Goal: Task Accomplishment & Management: Use online tool/utility

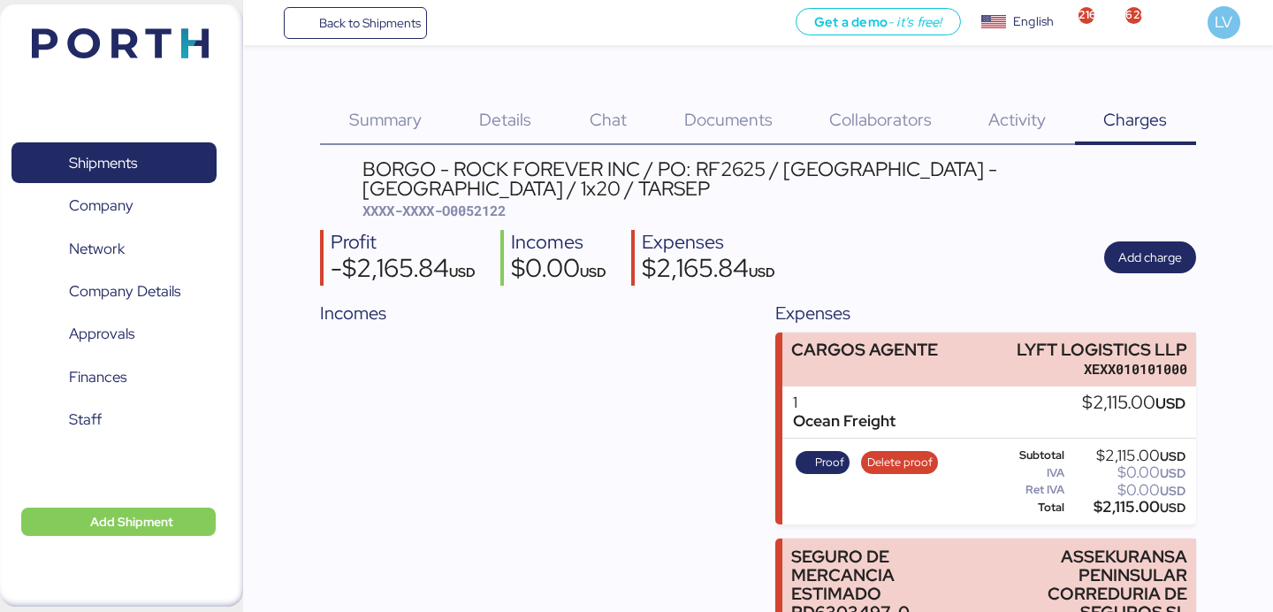
scroll to position [170, 0]
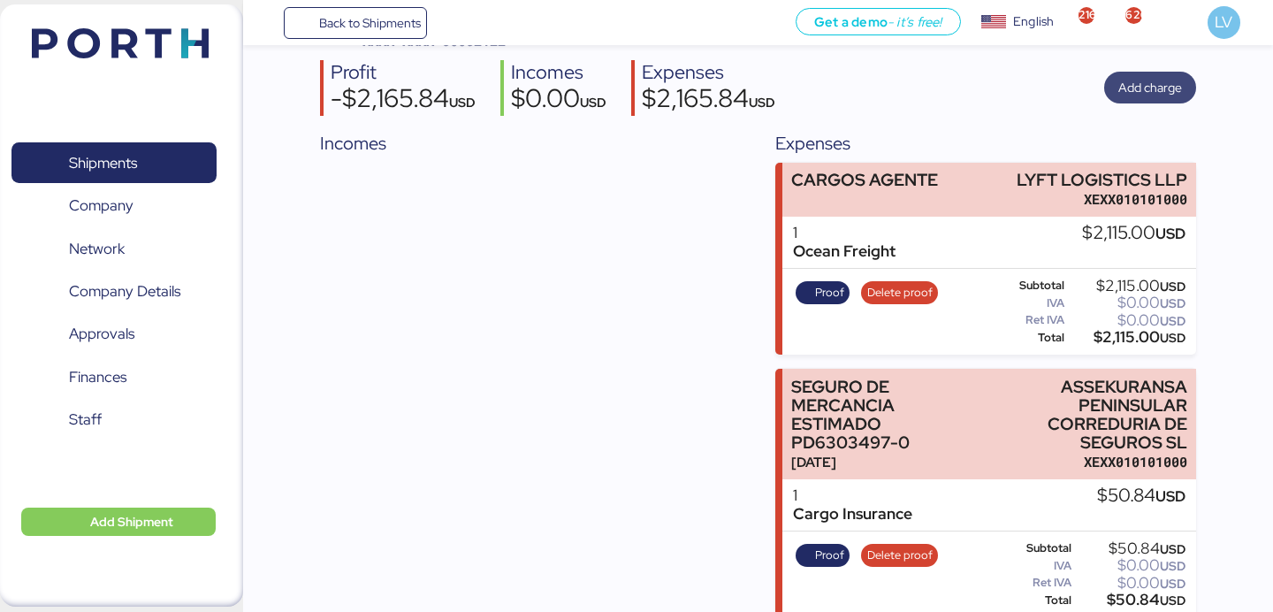
click at [1151, 77] on span "Add charge" at bounding box center [1150, 87] width 64 height 21
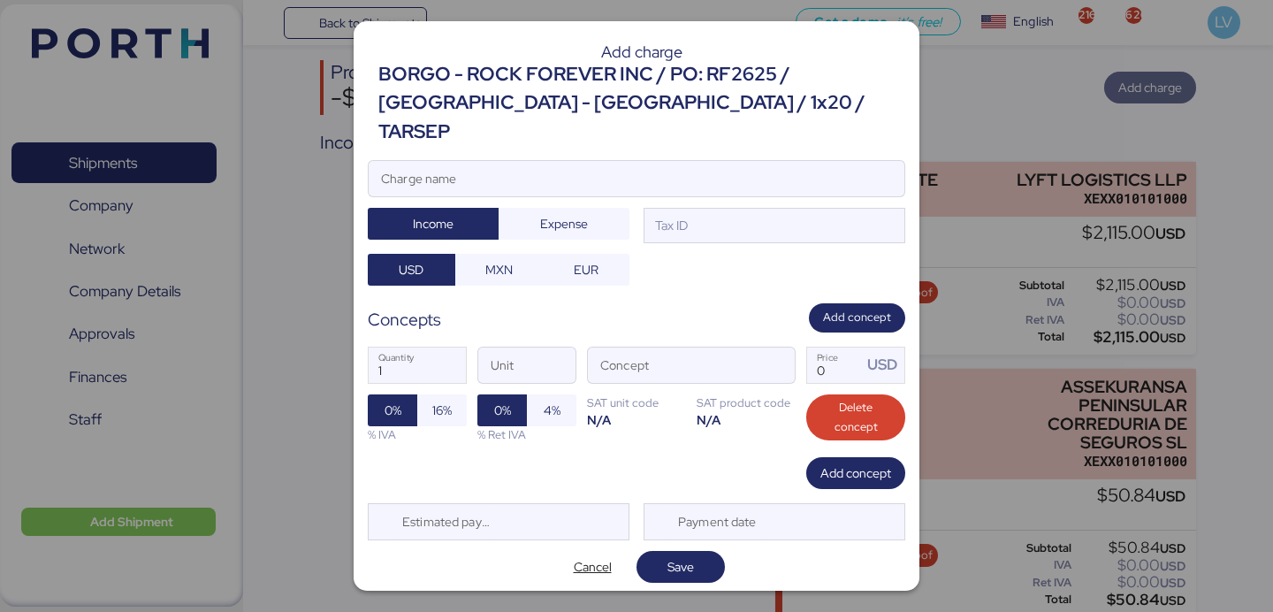
scroll to position [0, 0]
click at [795, 196] on div at bounding box center [637, 205] width 536 height 18
click at [795, 194] on input "Charge name" at bounding box center [637, 178] width 536 height 35
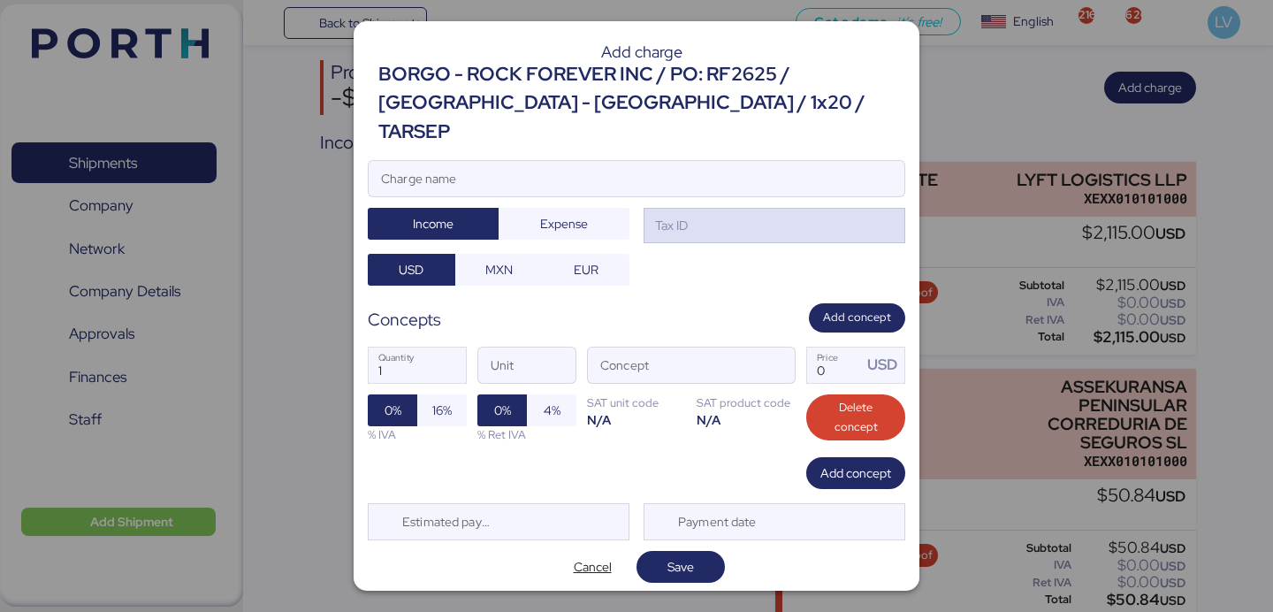
click at [787, 209] on div "Tax ID" at bounding box center [774, 225] width 262 height 35
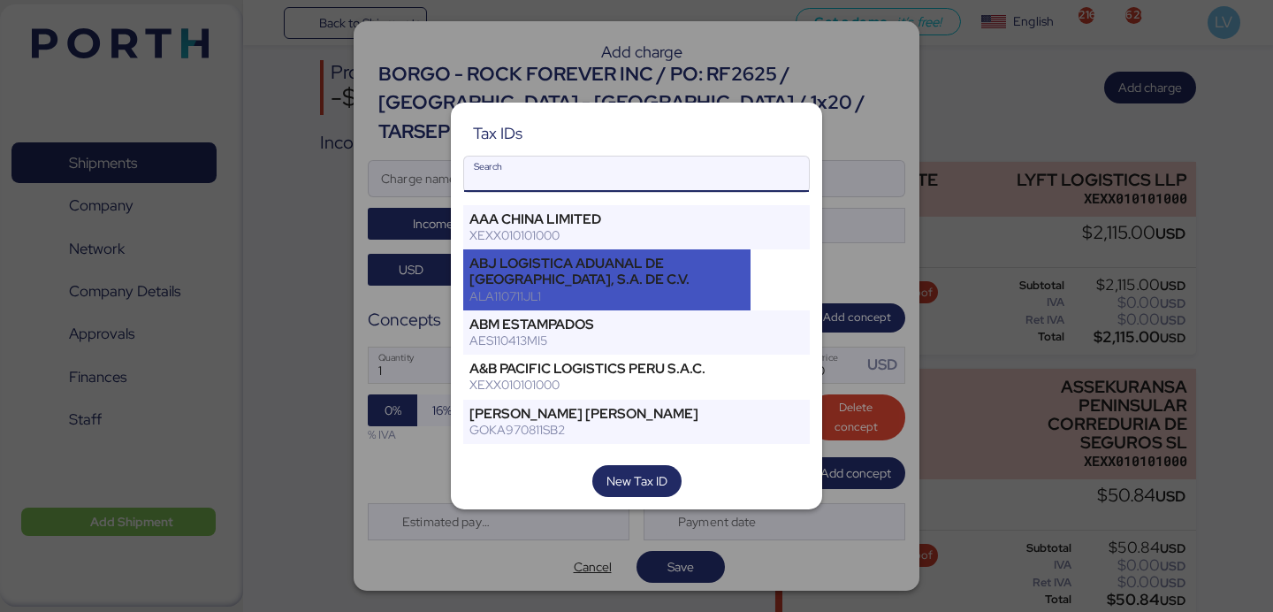
click at [636, 267] on div "ABJ LOGISTICA ADUANAL DE [GEOGRAPHIC_DATA], S.A. DE C.V." at bounding box center [606, 271] width 275 height 32
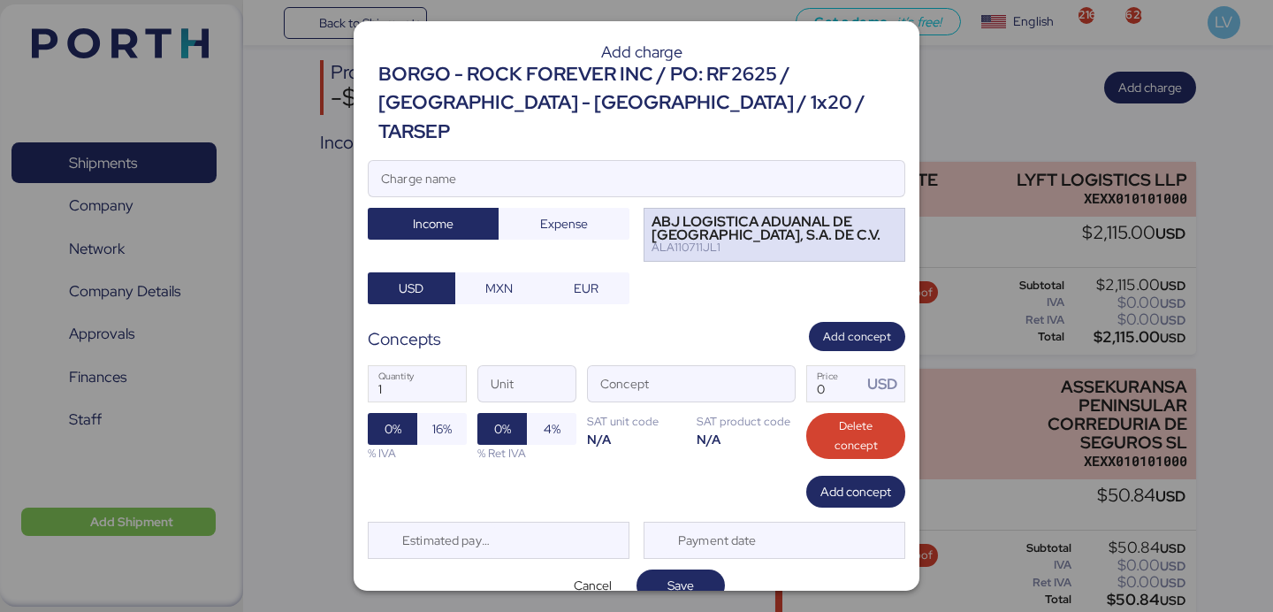
click at [820, 216] on div "ABJ LOGISTICA ADUANAL DE [GEOGRAPHIC_DATA], S.A. DE C.V." at bounding box center [766, 229] width 230 height 26
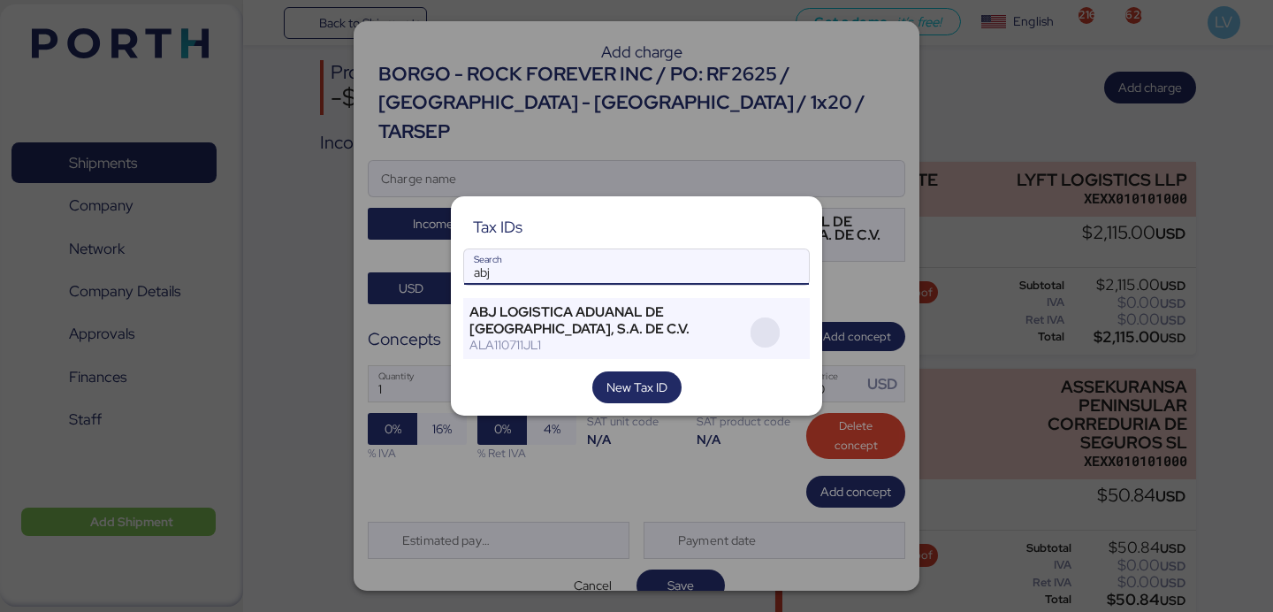
type input "abj"
click at [765, 334] on span "button" at bounding box center [765, 332] width 30 height 30
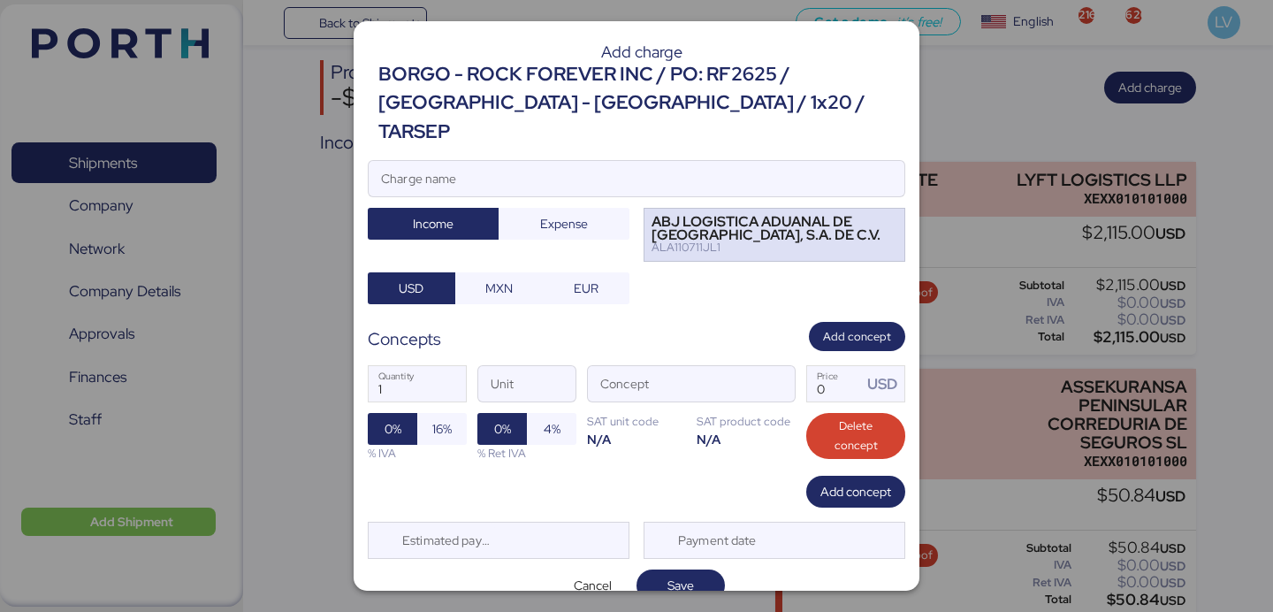
click at [851, 216] on div "ABJ LOGISTICA ADUANAL DE [GEOGRAPHIC_DATA], S.A. DE C.V." at bounding box center [766, 229] width 230 height 26
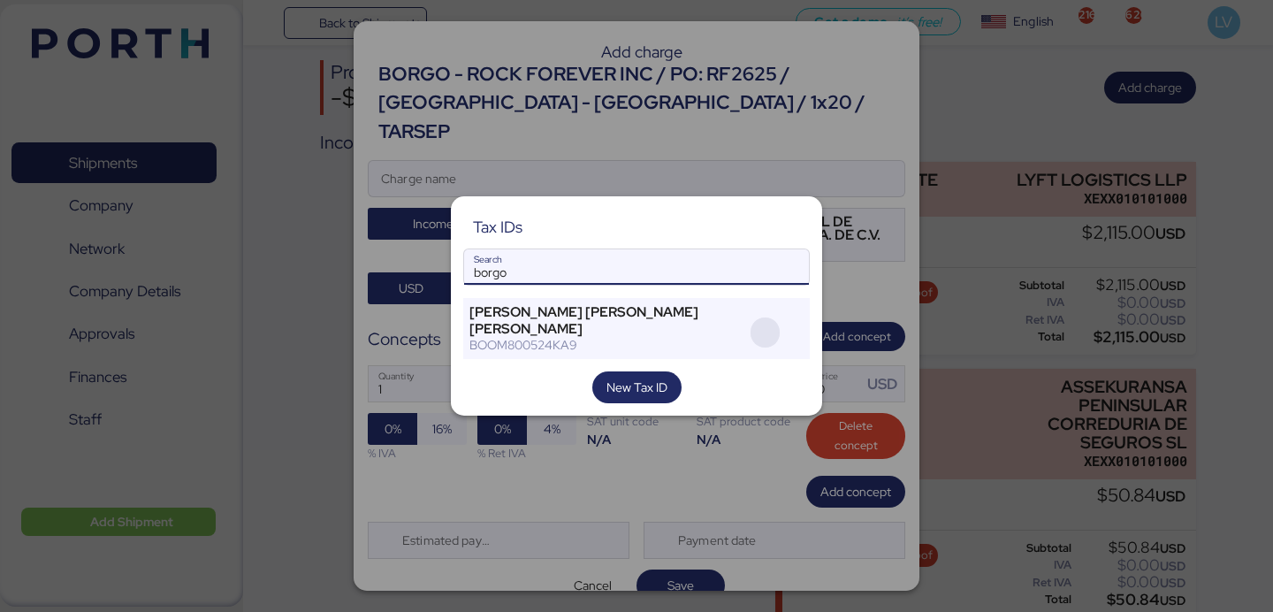
type input "borgo"
click at [766, 328] on span "button" at bounding box center [765, 332] width 30 height 30
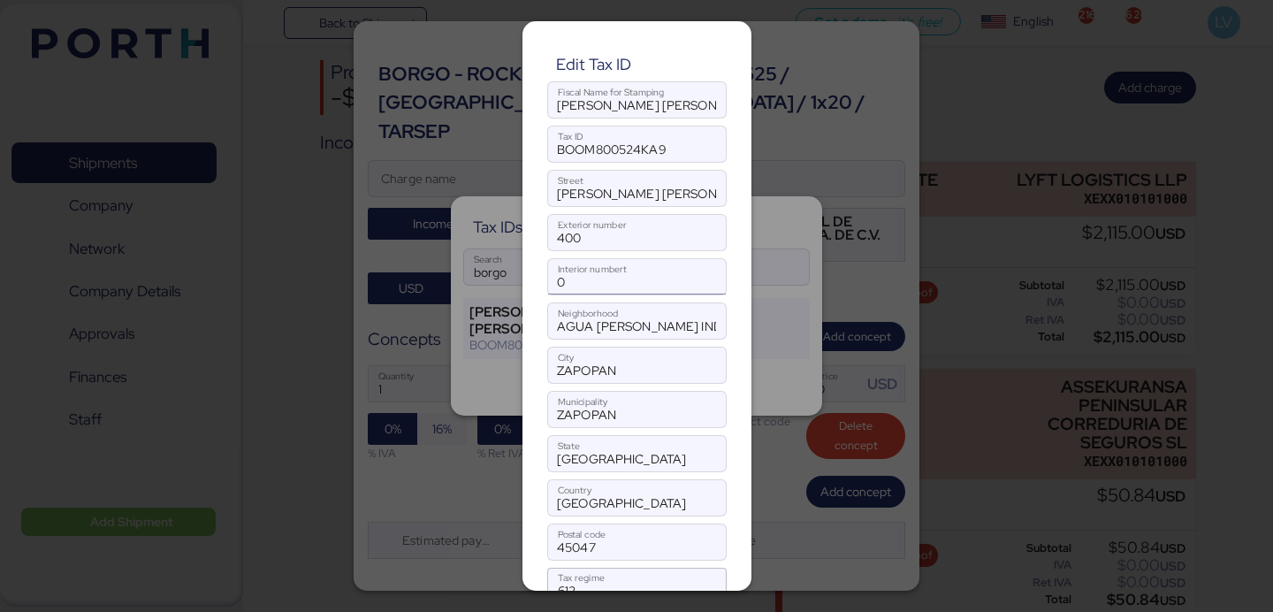
scroll to position [78, 0]
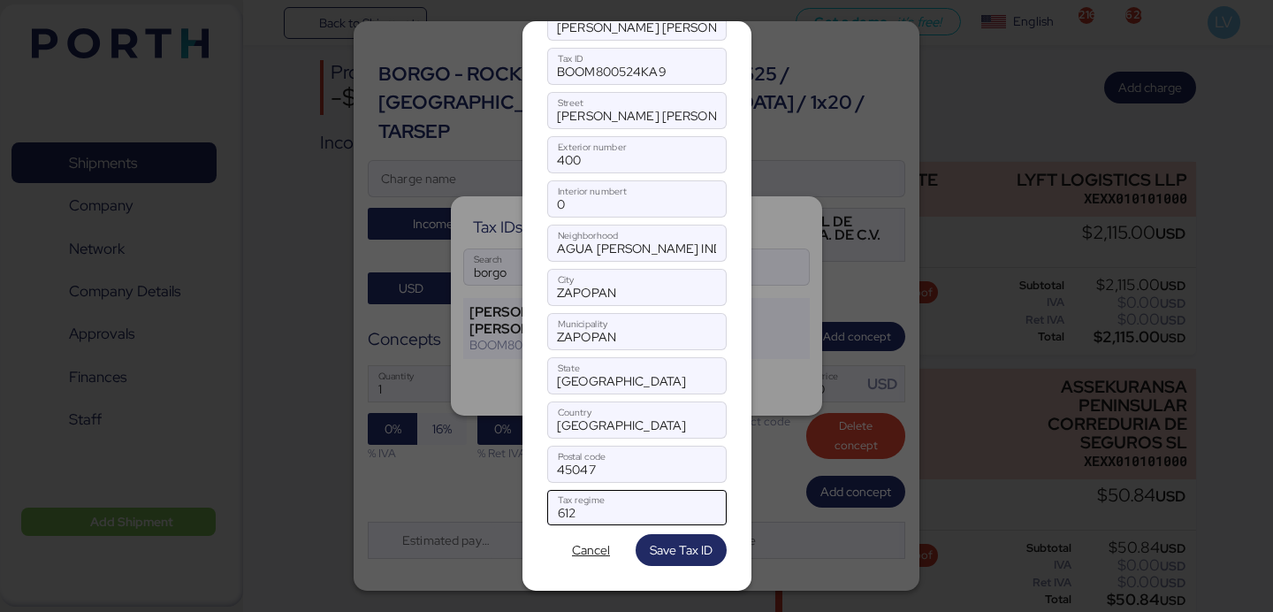
click at [583, 506] on div "612" at bounding box center [621, 513] width 126 height 23
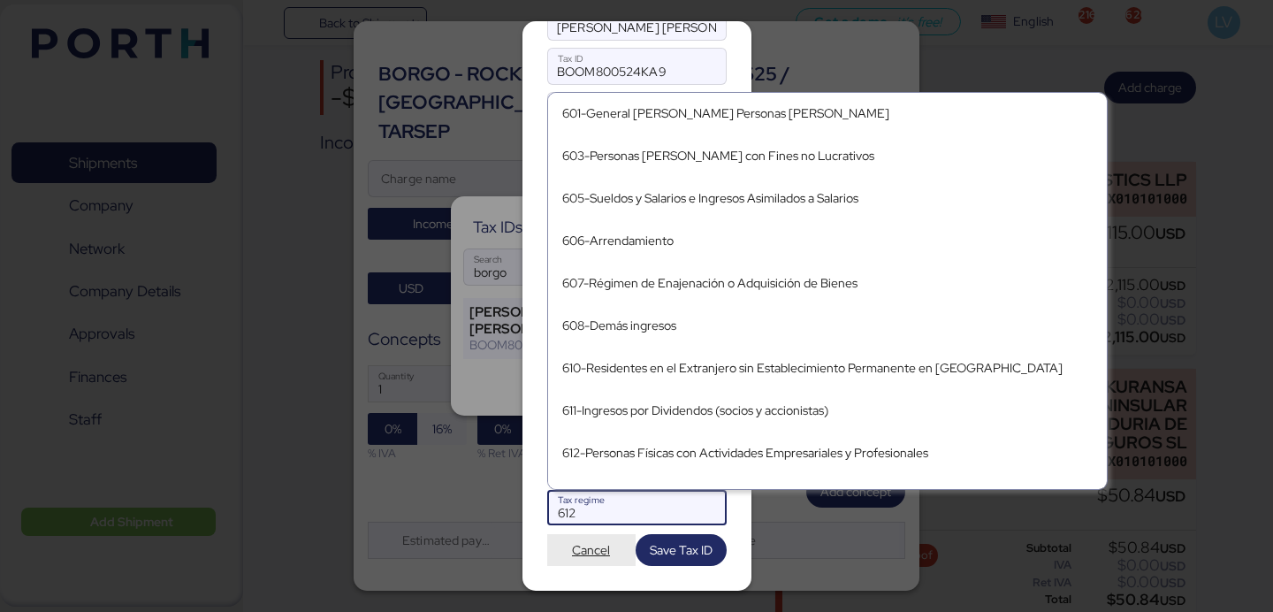
click at [579, 546] on span "Cancel" at bounding box center [591, 549] width 38 height 21
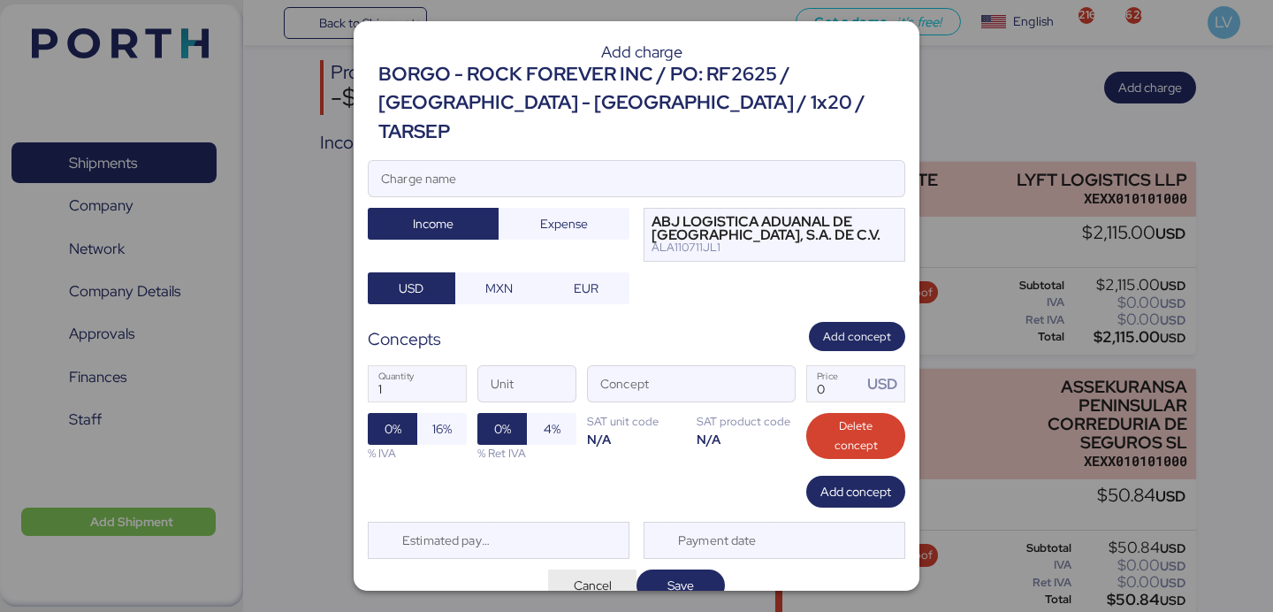
click at [582, 575] on span "Cancel" at bounding box center [593, 585] width 38 height 21
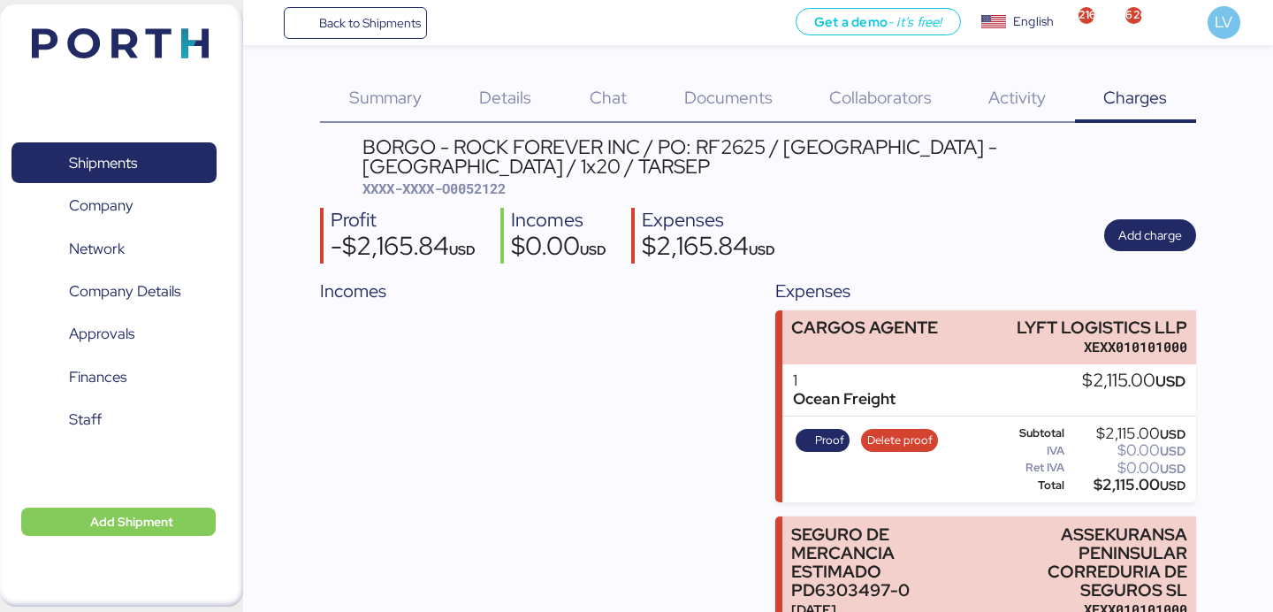
scroll to position [0, 0]
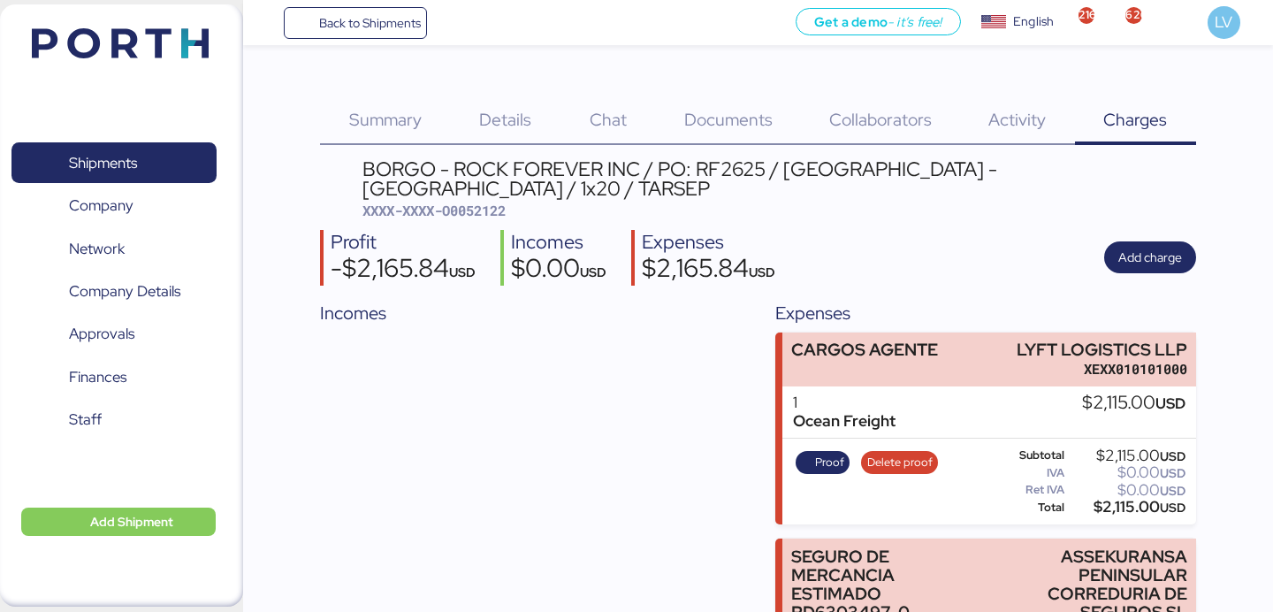
click at [1167, 230] on div "Profit -$2,165.84 USD Incomes $0.00 USD Expenses $2,165.84 USD Add charge" at bounding box center [757, 258] width 875 height 56
click at [1167, 247] on span "Add charge" at bounding box center [1150, 257] width 64 height 21
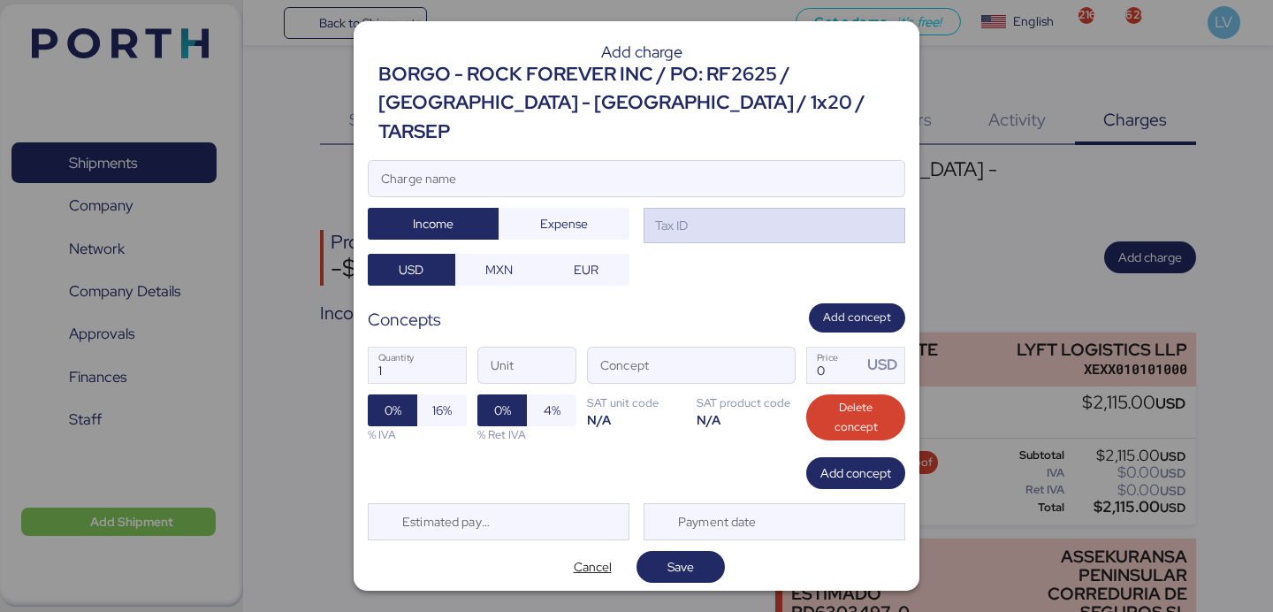
click at [729, 208] on div "Tax ID" at bounding box center [774, 225] width 262 height 35
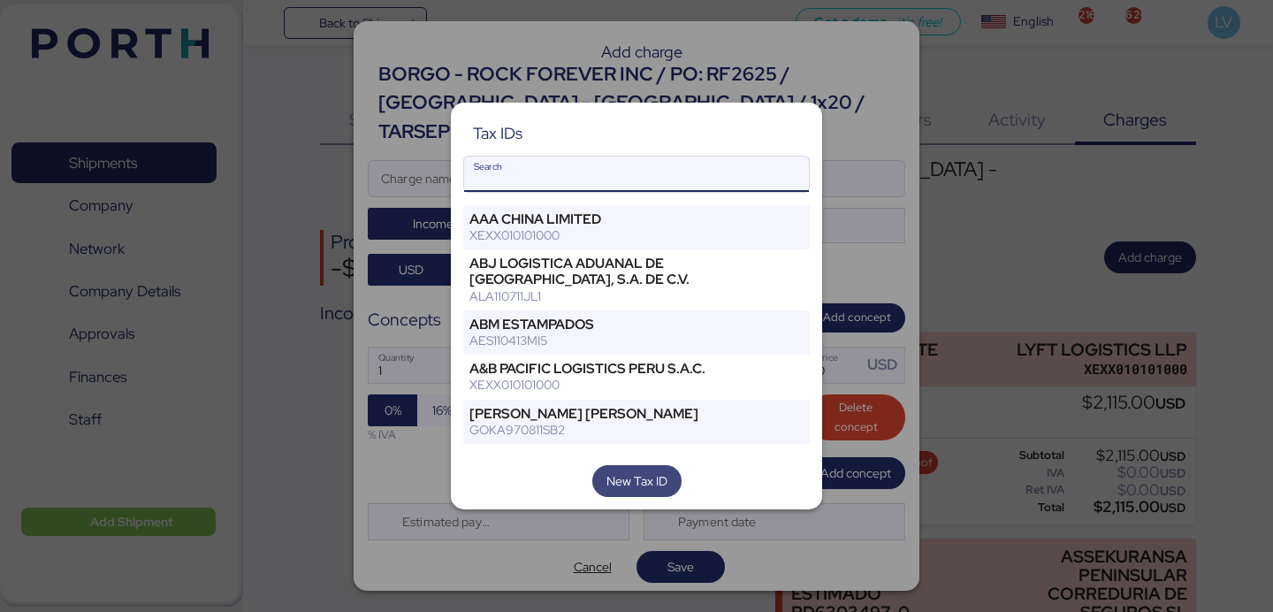
click at [632, 476] on span "New Tax ID" at bounding box center [636, 480] width 61 height 21
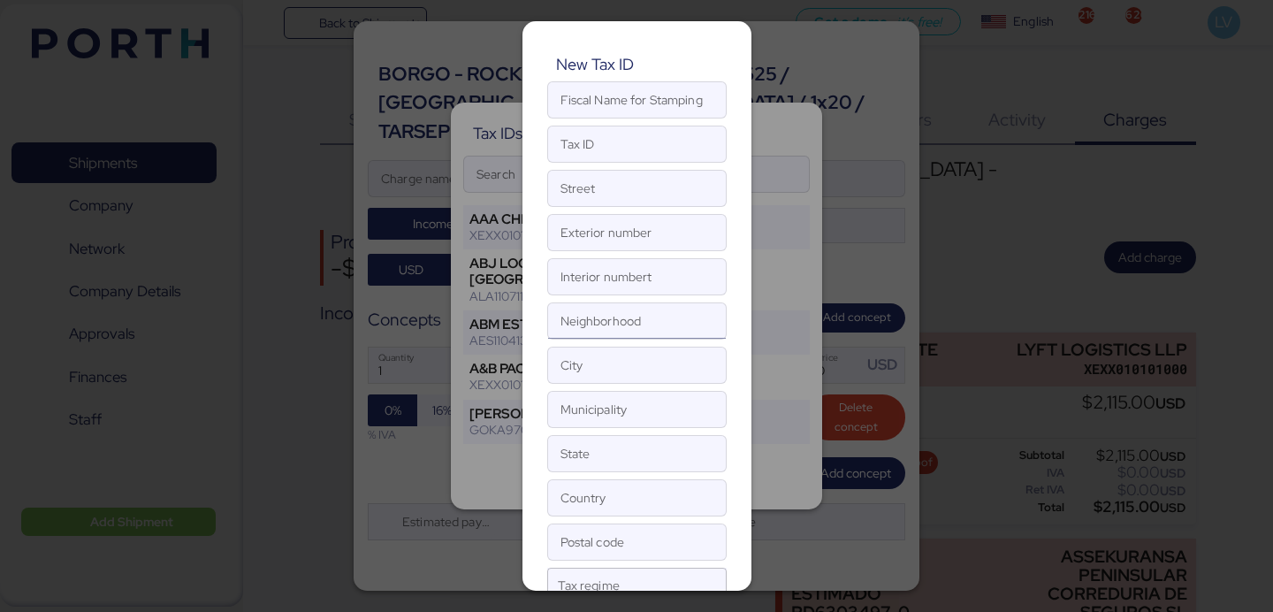
scroll to position [78, 0]
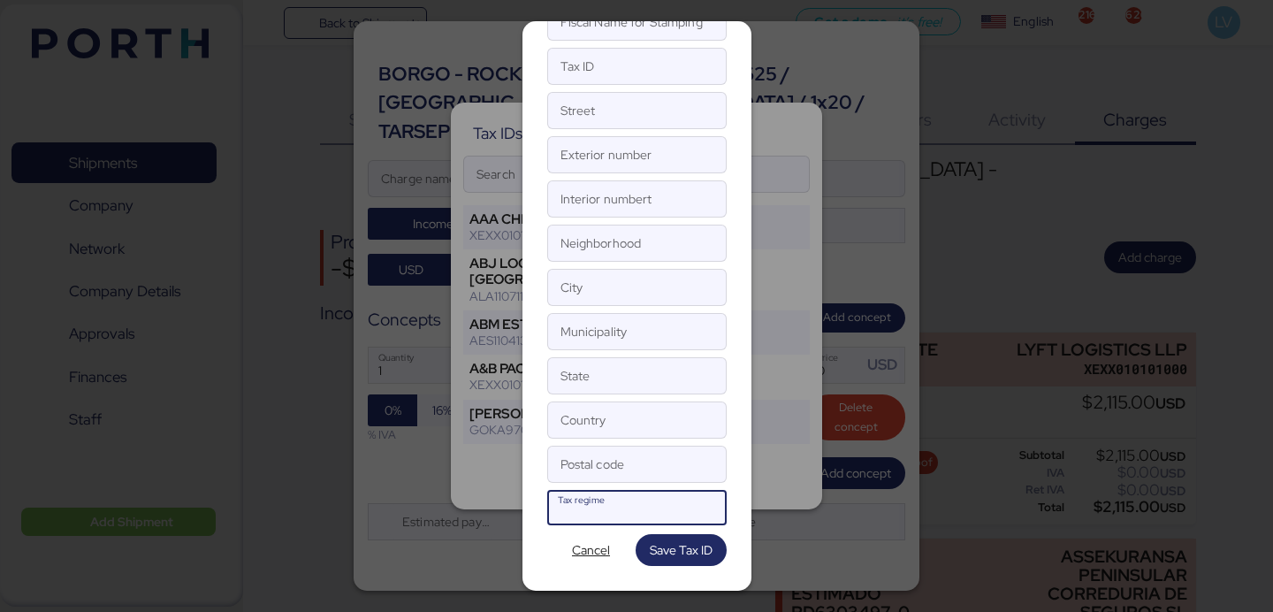
click at [603, 516] on div at bounding box center [621, 513] width 126 height 23
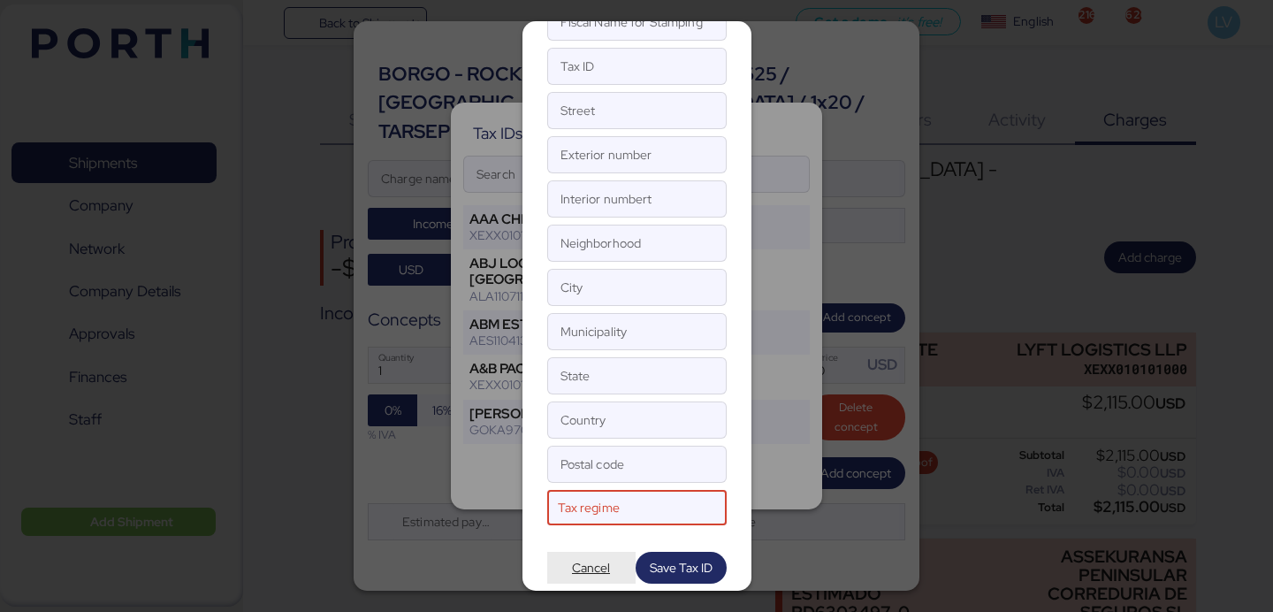
click at [597, 557] on span "Cancel" at bounding box center [591, 567] width 38 height 21
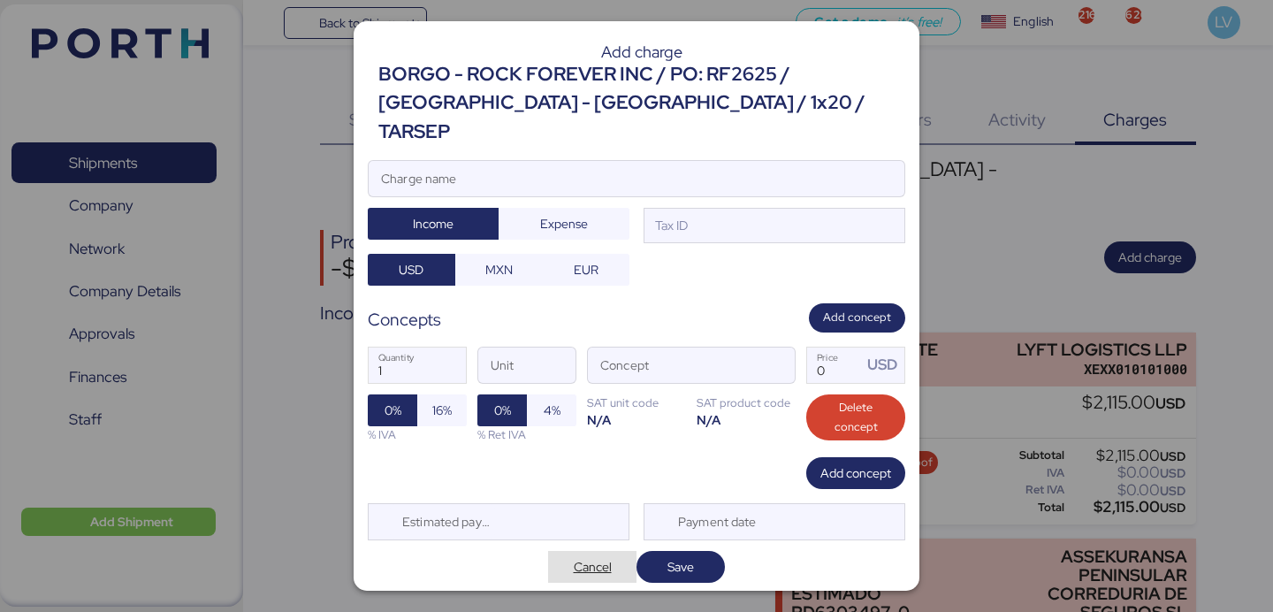
click at [600, 561] on span "Cancel" at bounding box center [592, 567] width 88 height 32
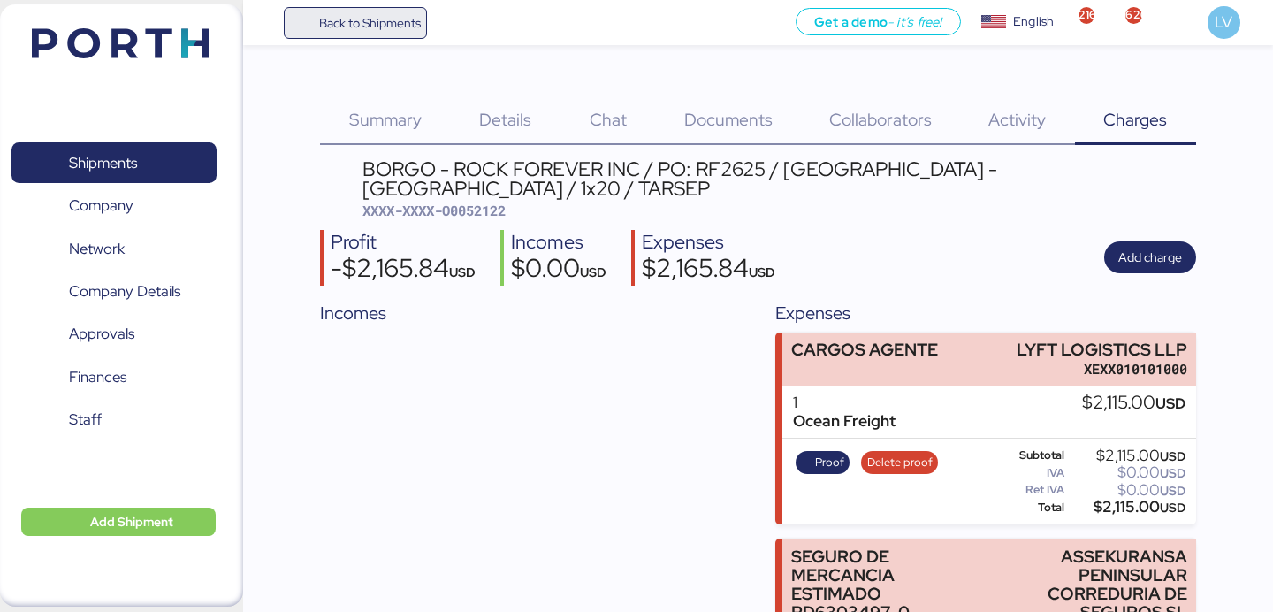
click at [342, 12] on span "Back to Shipments" at bounding box center [370, 22] width 102 height 21
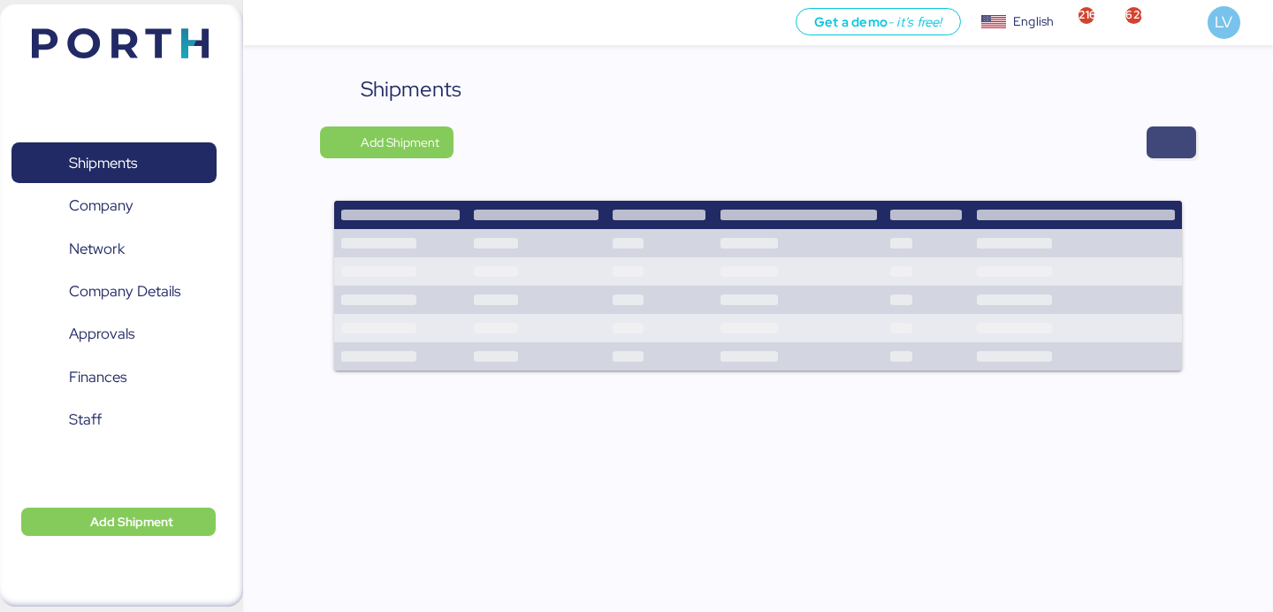
click at [1177, 143] on span "button" at bounding box center [1171, 142] width 21 height 25
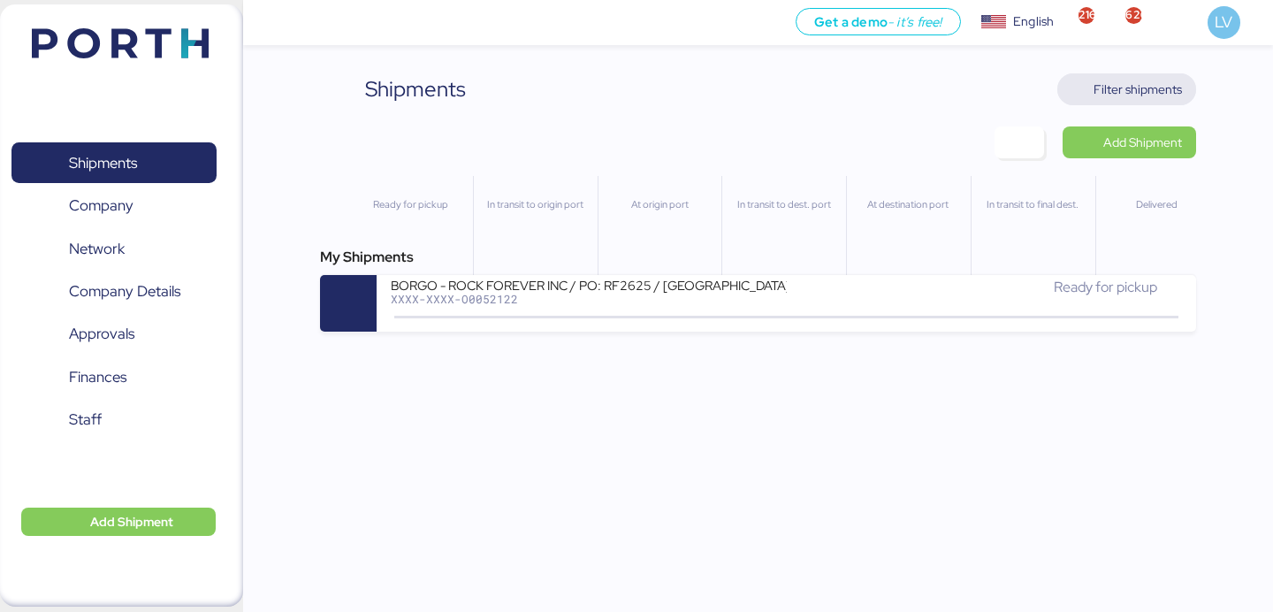
click at [1169, 87] on span "Filter shipments" at bounding box center [1137, 89] width 88 height 21
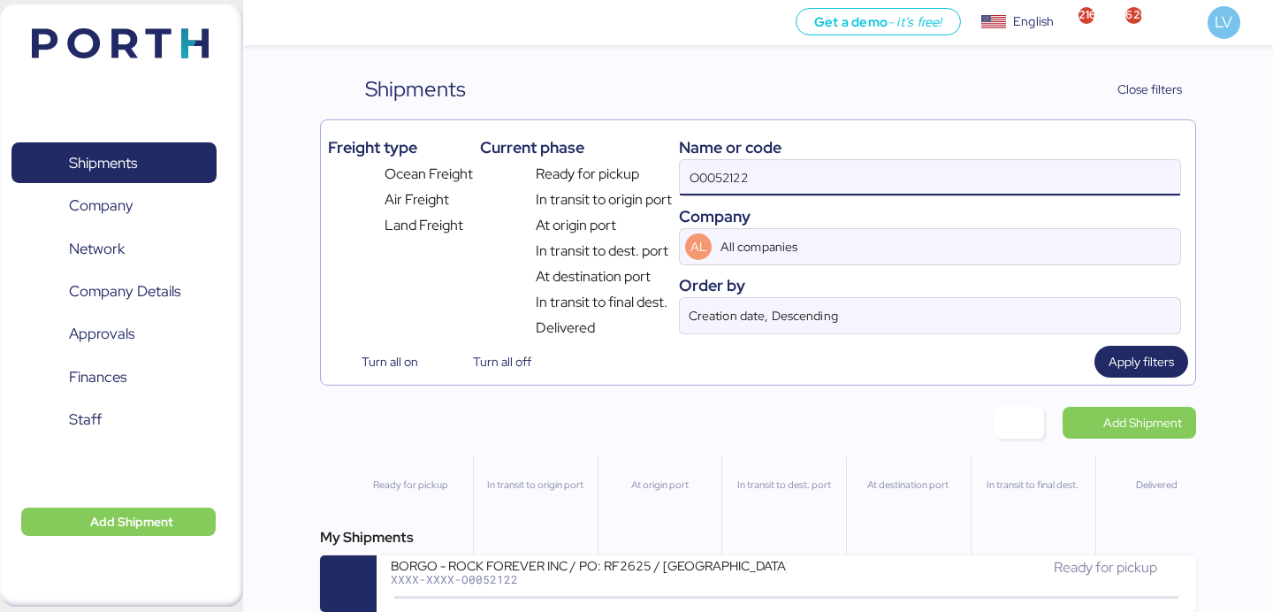
click at [972, 171] on input "O0052122" at bounding box center [930, 177] width 500 height 35
paste input "050"
type input "O0052050"
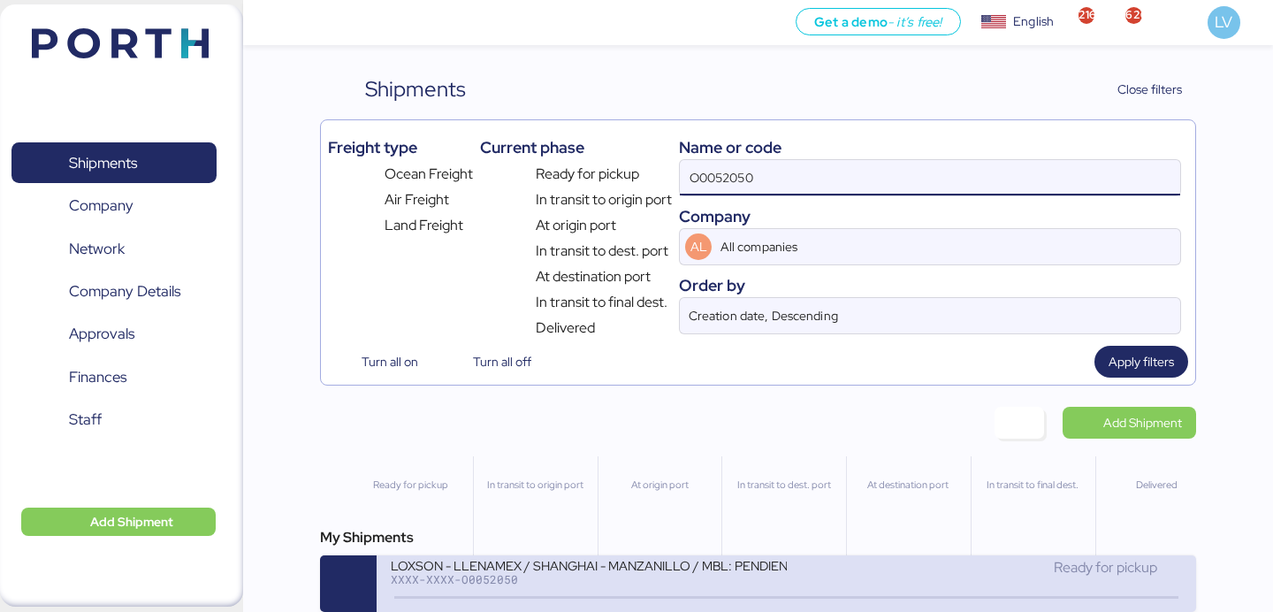
click at [607, 581] on div "XXXX-XXXX-O0052050" at bounding box center [588, 579] width 395 height 12
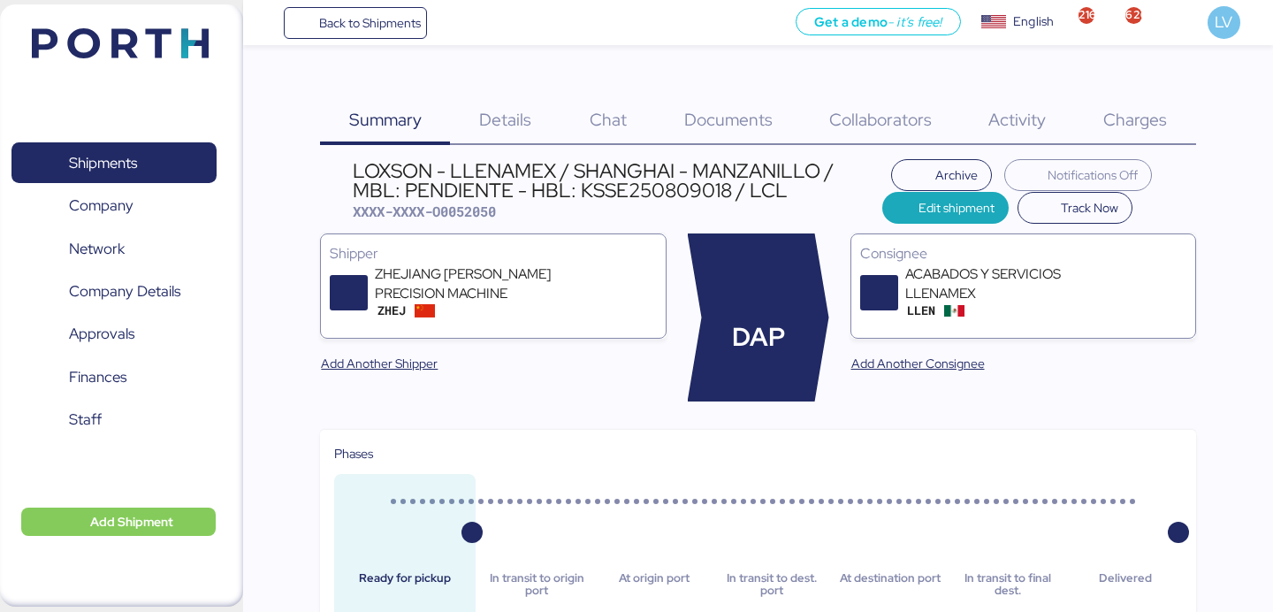
click at [1147, 116] on span "Charges" at bounding box center [1135, 119] width 64 height 23
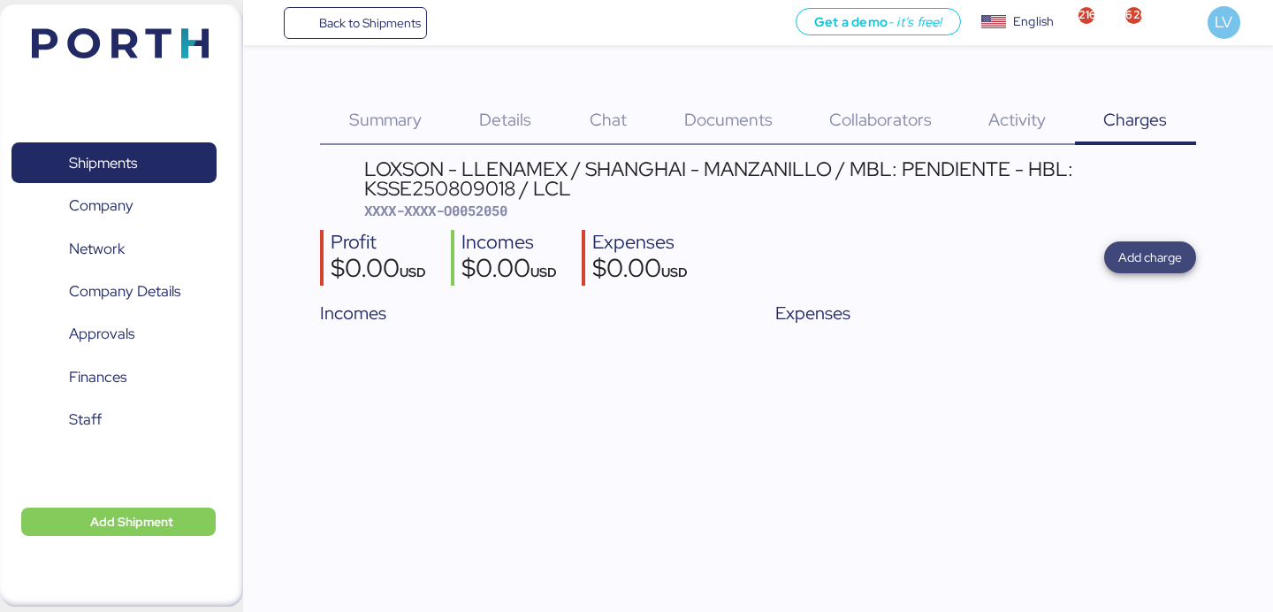
click at [1168, 244] on span "Add charge" at bounding box center [1150, 257] width 92 height 32
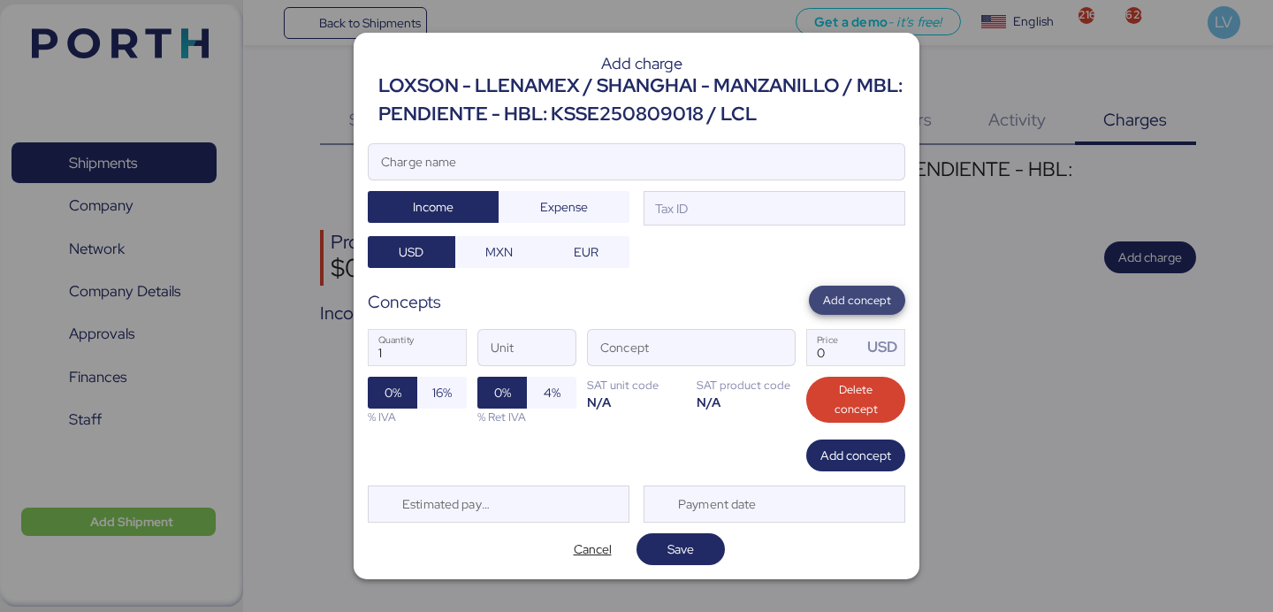
click at [860, 297] on span "Add concept" at bounding box center [857, 300] width 68 height 19
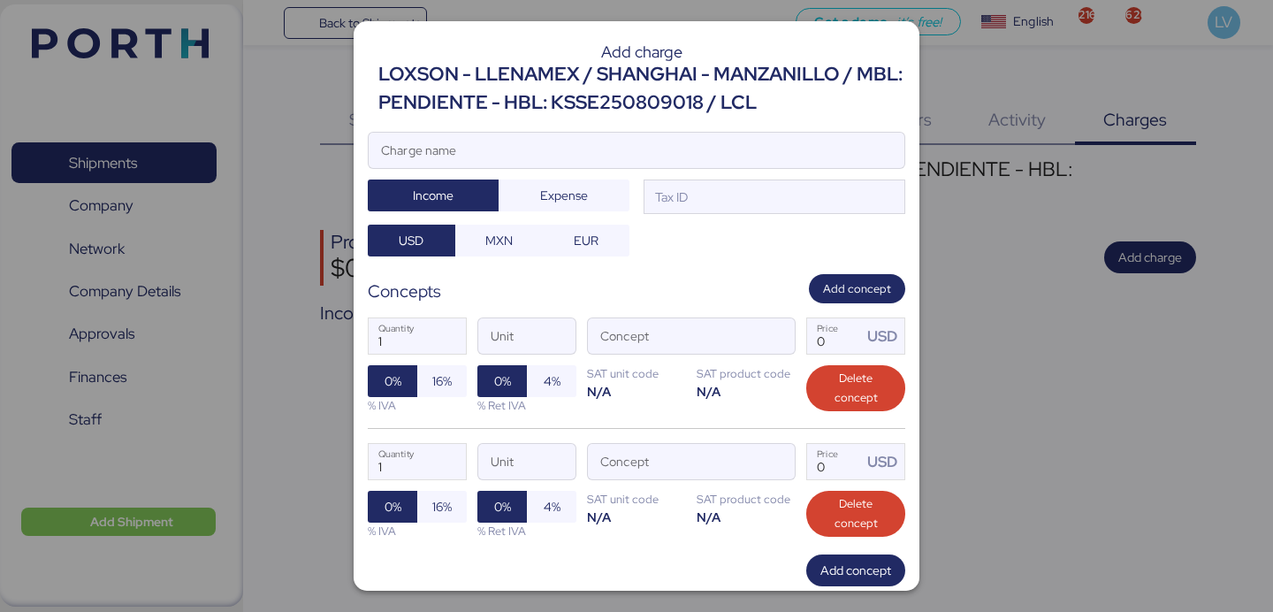
scroll to position [103, 0]
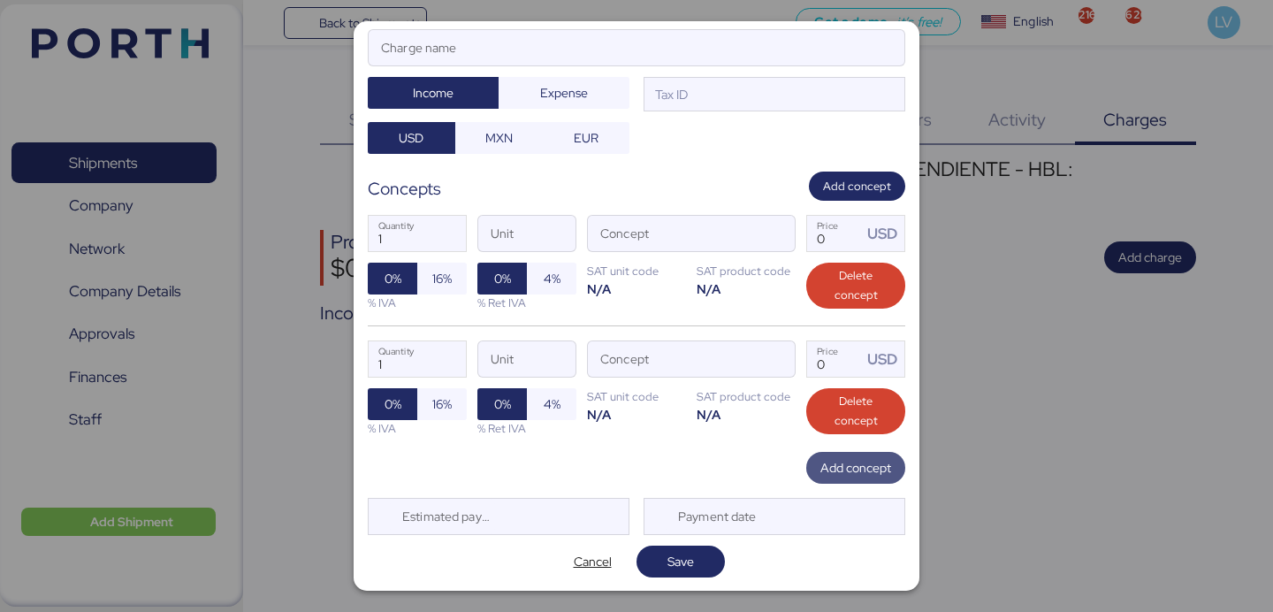
click at [861, 470] on span "Add concept" at bounding box center [855, 467] width 71 height 21
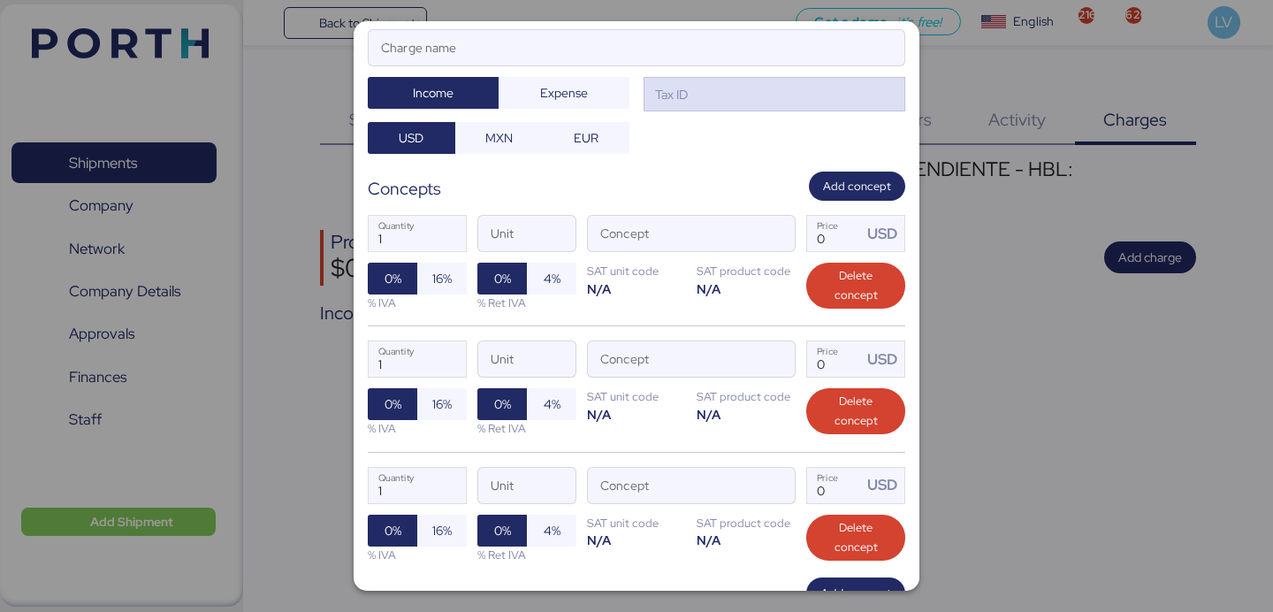
click at [782, 107] on div "Tax ID" at bounding box center [774, 94] width 262 height 35
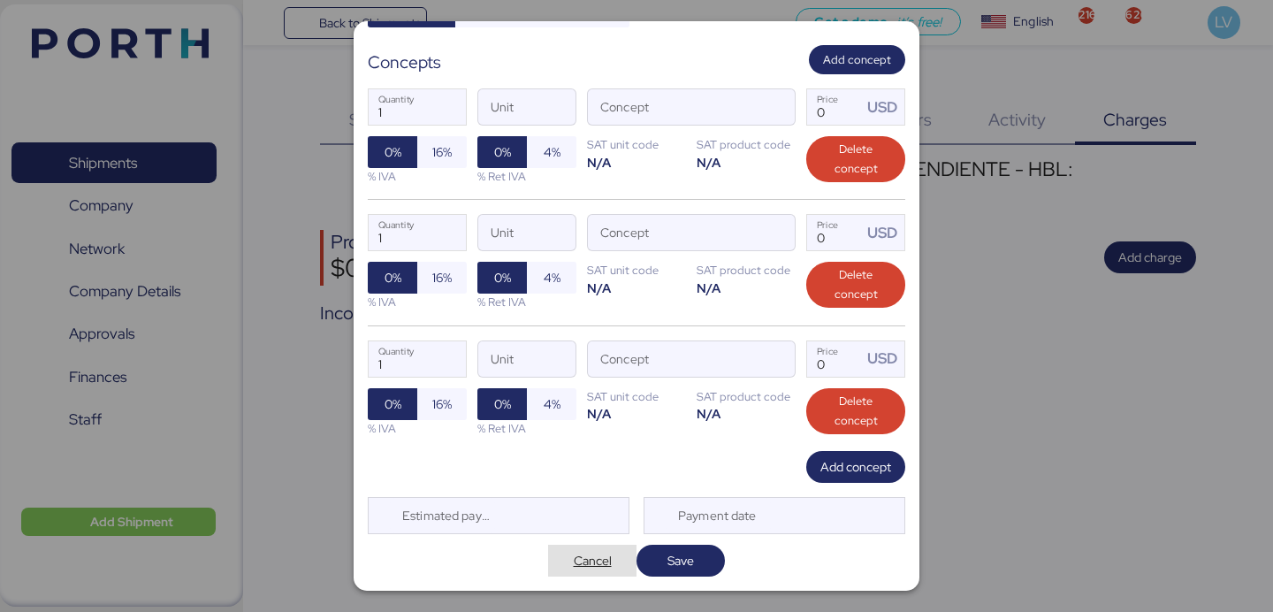
click at [591, 562] on span "Cancel" at bounding box center [593, 560] width 38 height 21
